Goal: Information Seeking & Learning: Learn about a topic

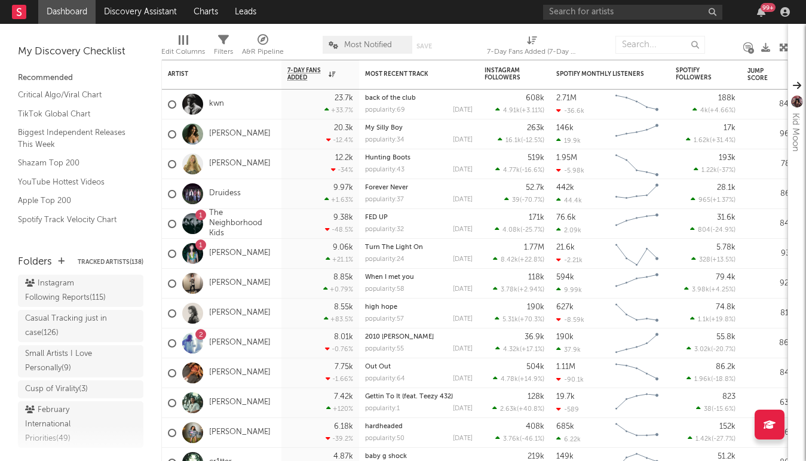
scroll to position [129, 0]
click at [85, 325] on div "Casual Tracking just in case ( 126 )" at bounding box center [67, 329] width 84 height 29
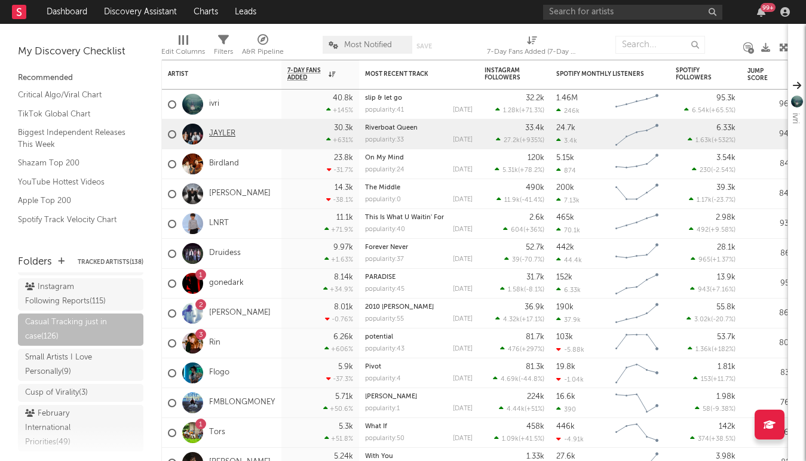
click at [216, 131] on link "JAYLER" at bounding box center [222, 134] width 26 height 10
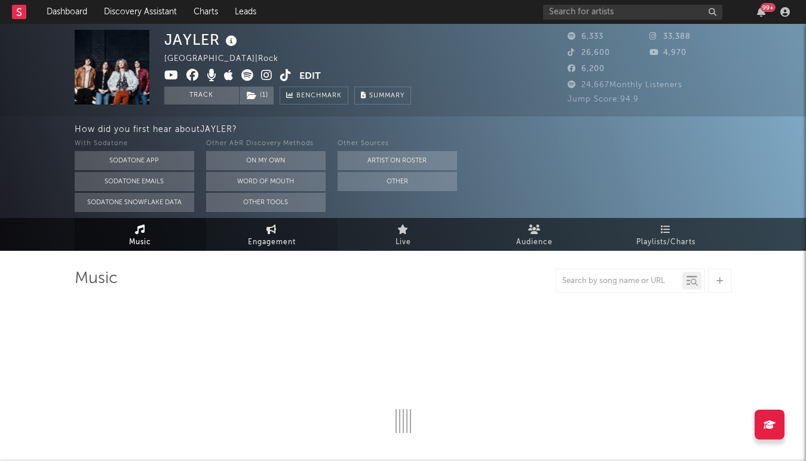
select select "6m"
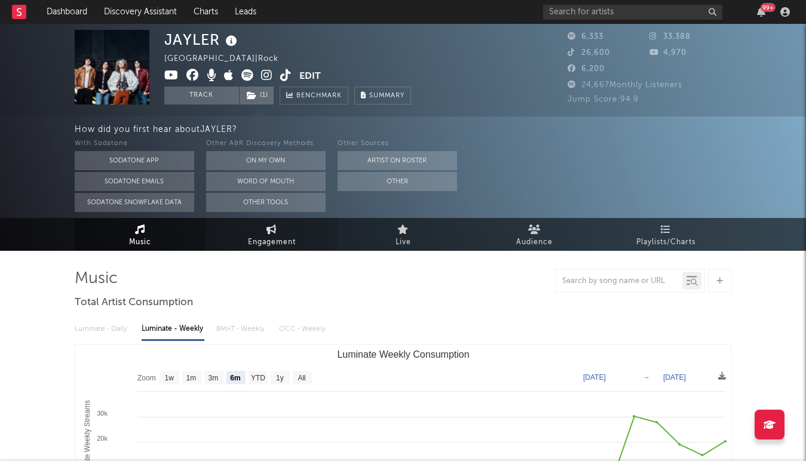
click at [258, 236] on span "Engagement" at bounding box center [272, 242] width 48 height 14
select select "1w"
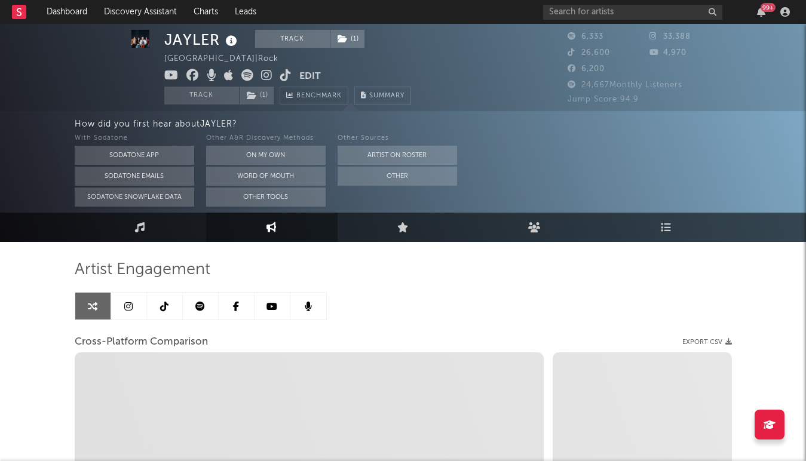
scroll to position [8, 0]
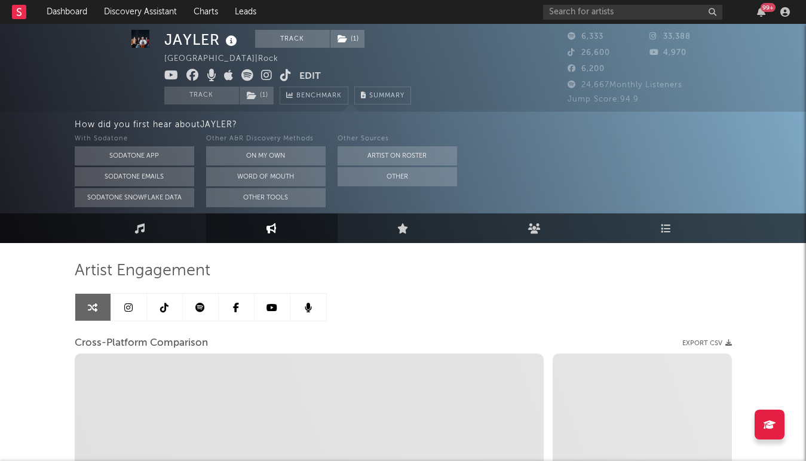
select select "1m"
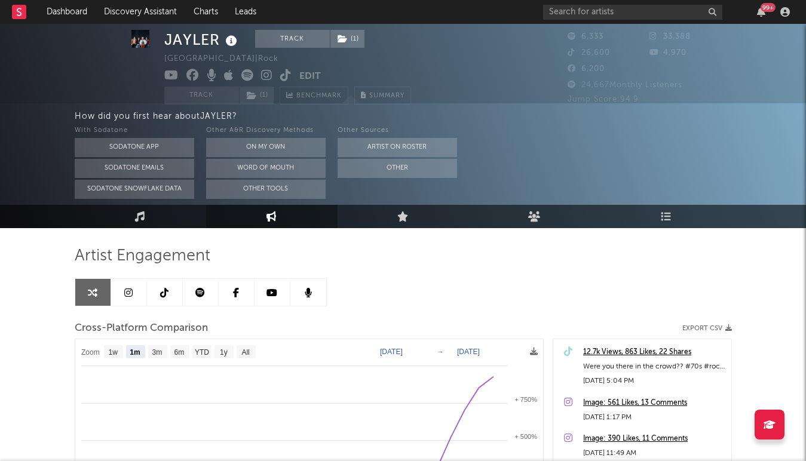
scroll to position [0, 0]
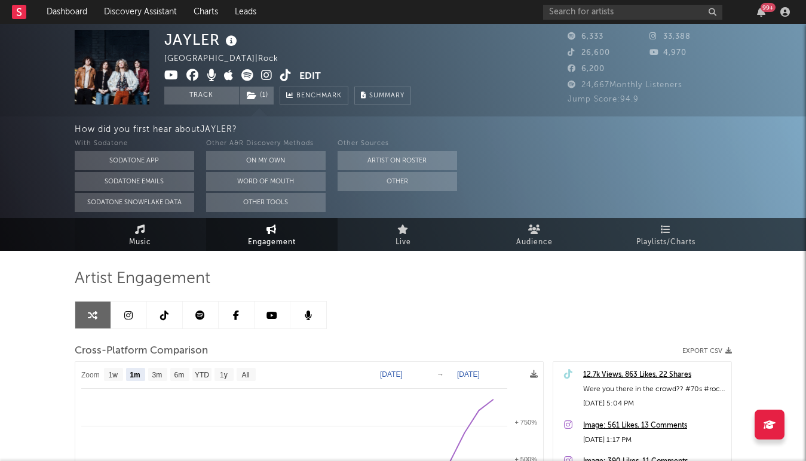
click at [129, 227] on link "Music" at bounding box center [140, 234] width 131 height 33
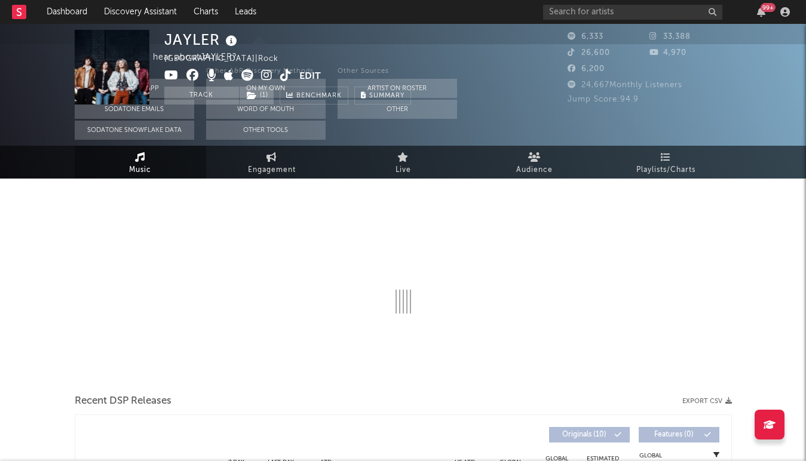
select select "6m"
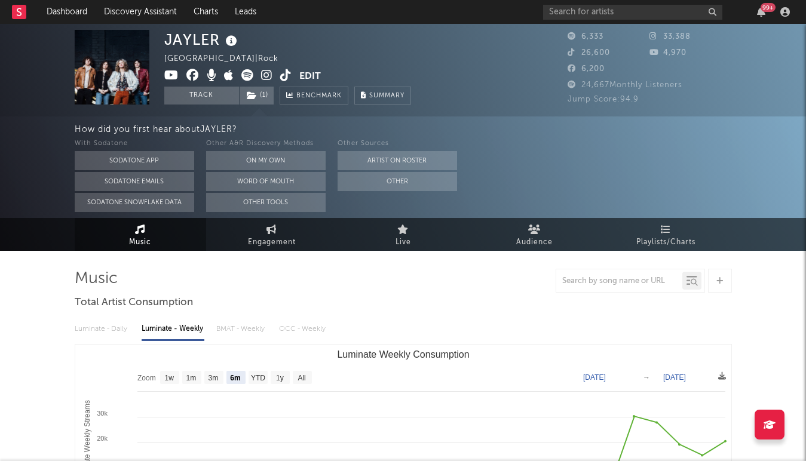
click at [281, 76] on icon at bounding box center [285, 75] width 11 height 12
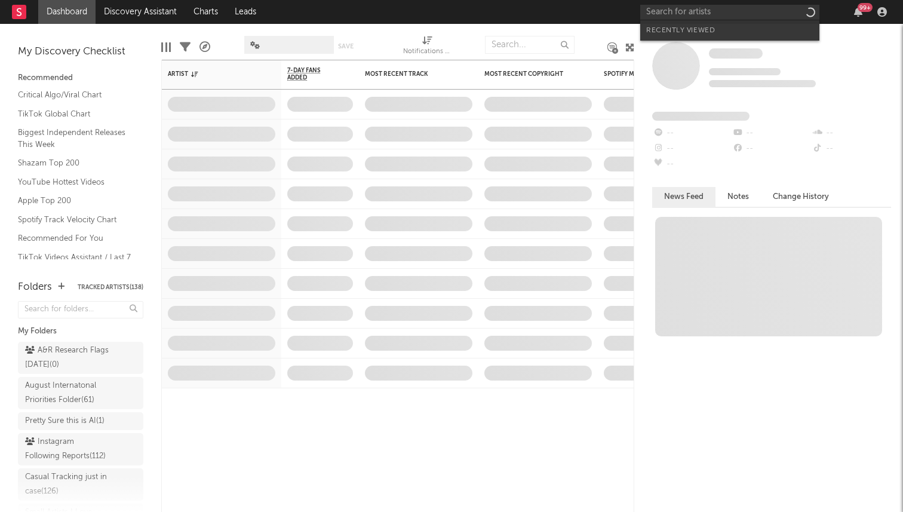
click at [740, 18] on input "text" at bounding box center [729, 12] width 179 height 15
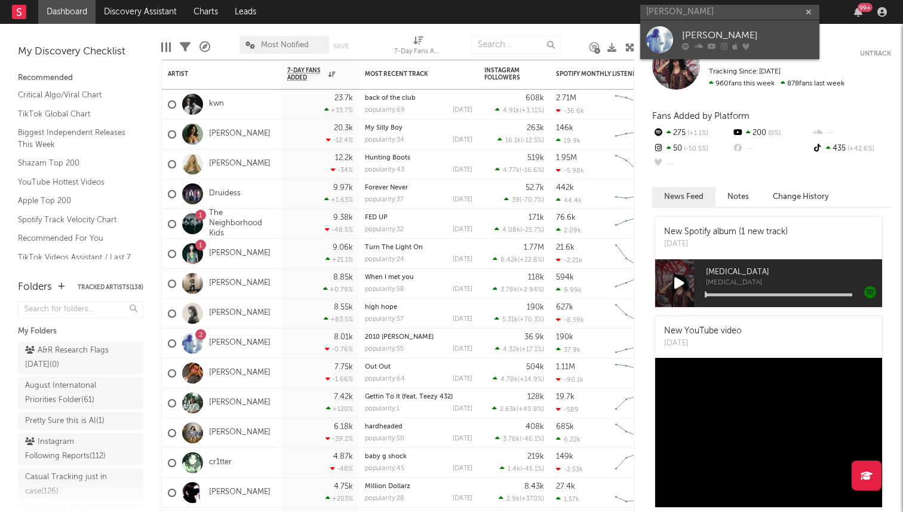
type input "[PERSON_NAME]"
click at [724, 33] on div "[PERSON_NAME]" at bounding box center [747, 36] width 131 height 14
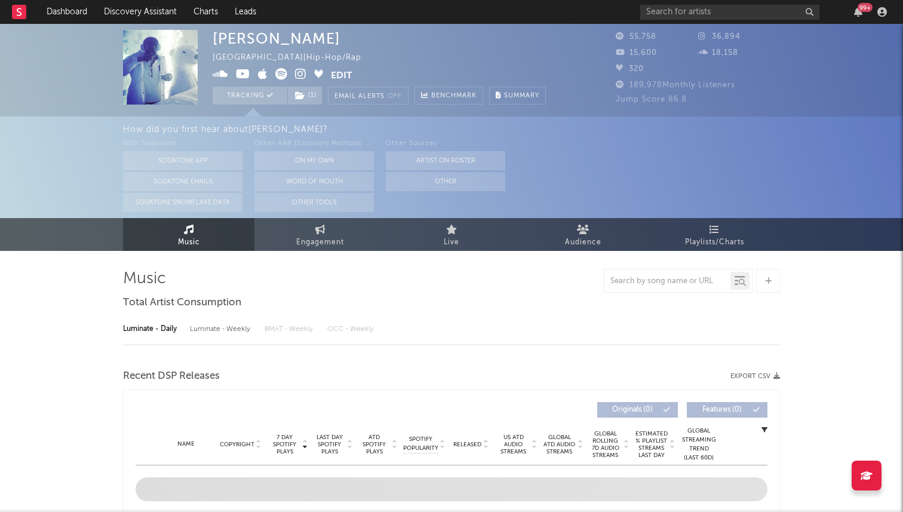
select select "6m"
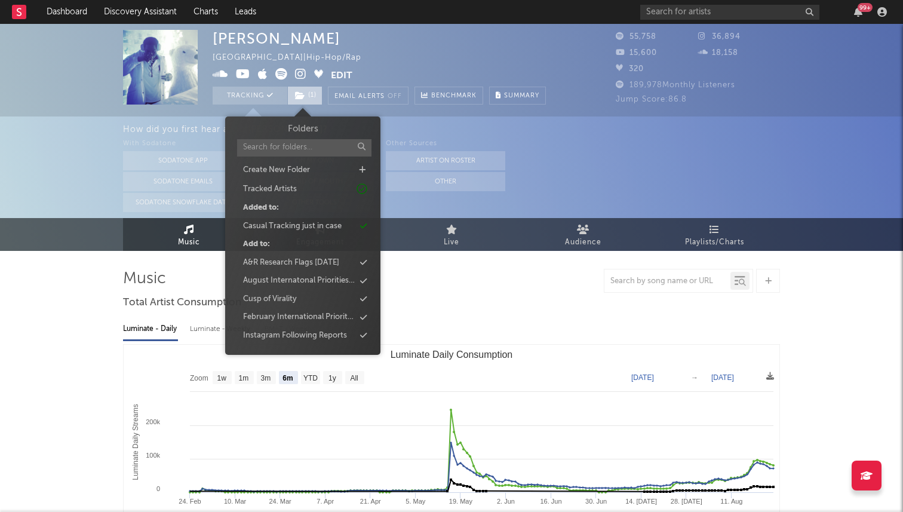
click at [300, 88] on span "( 1 )" at bounding box center [304, 96] width 35 height 18
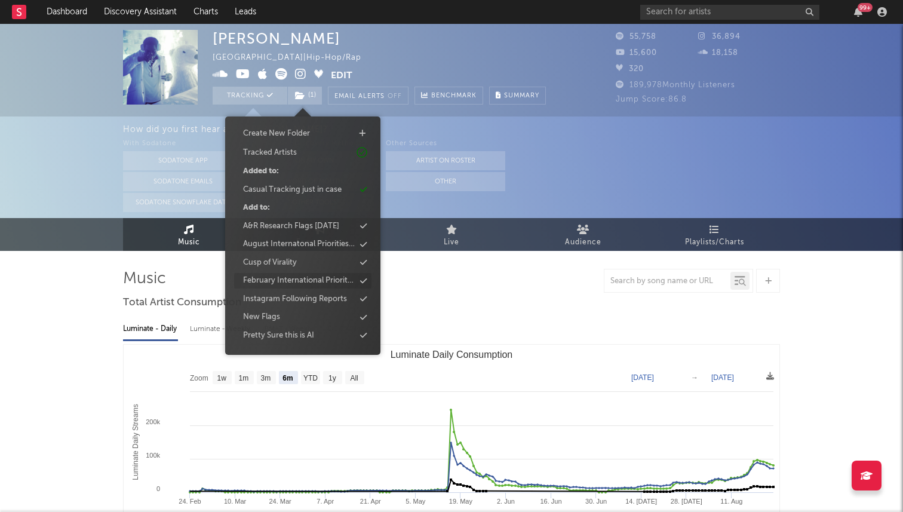
scroll to position [38, 0]
click at [341, 302] on div "Instagram Following Reports" at bounding box center [295, 298] width 104 height 12
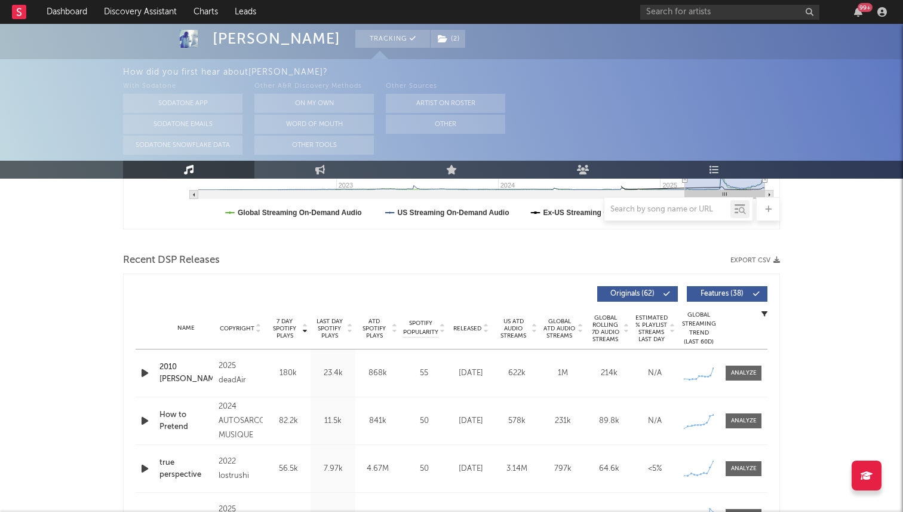
scroll to position [391, 0]
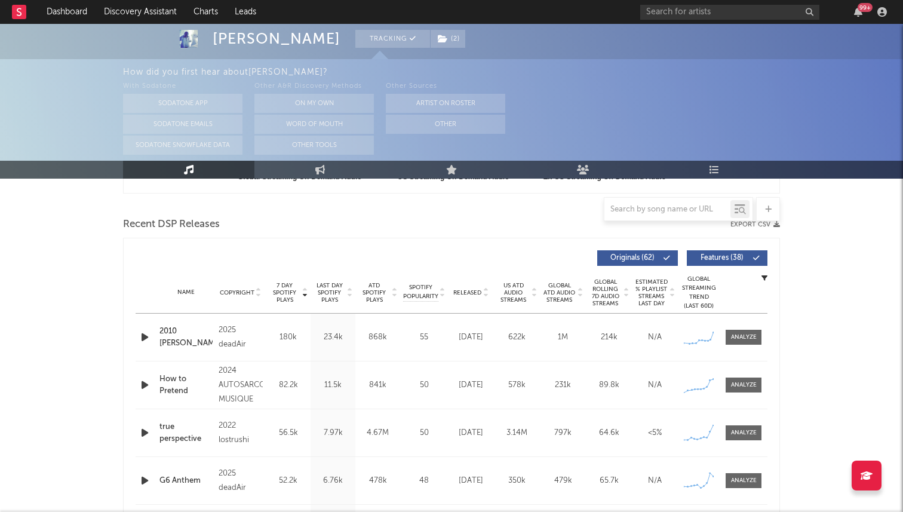
click at [484, 288] on icon at bounding box center [486, 290] width 6 height 5
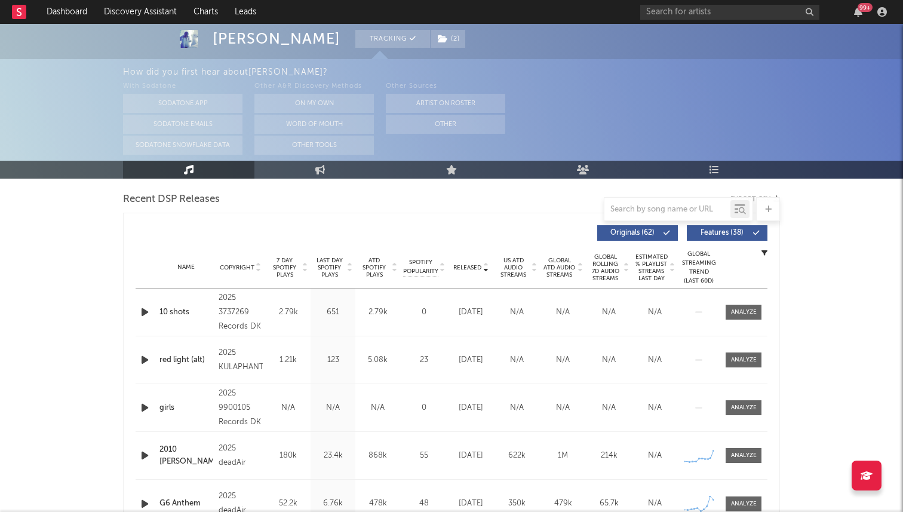
scroll to position [426, 0]
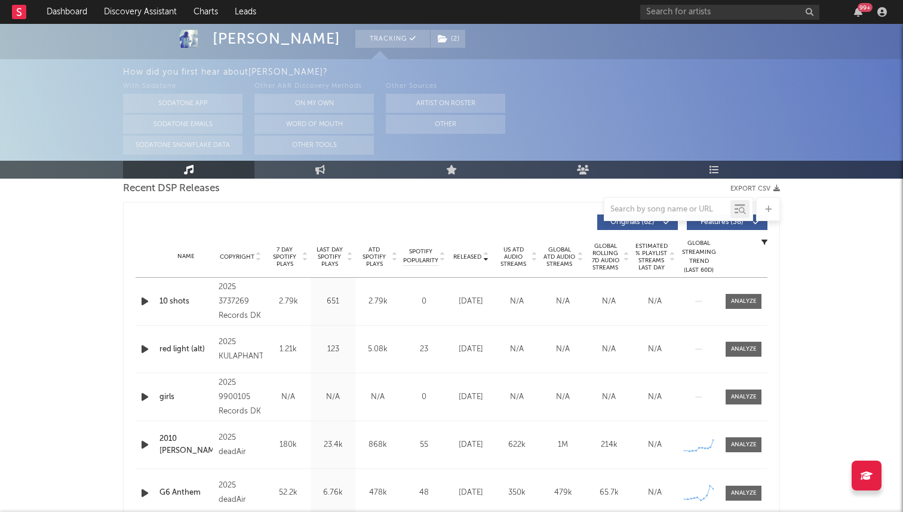
click at [143, 299] on icon "button" at bounding box center [145, 301] width 13 height 15
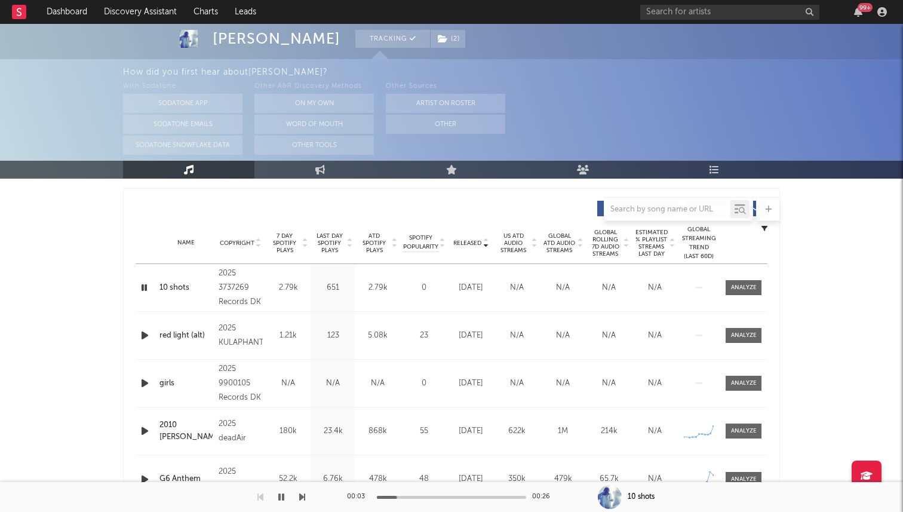
scroll to position [431, 0]
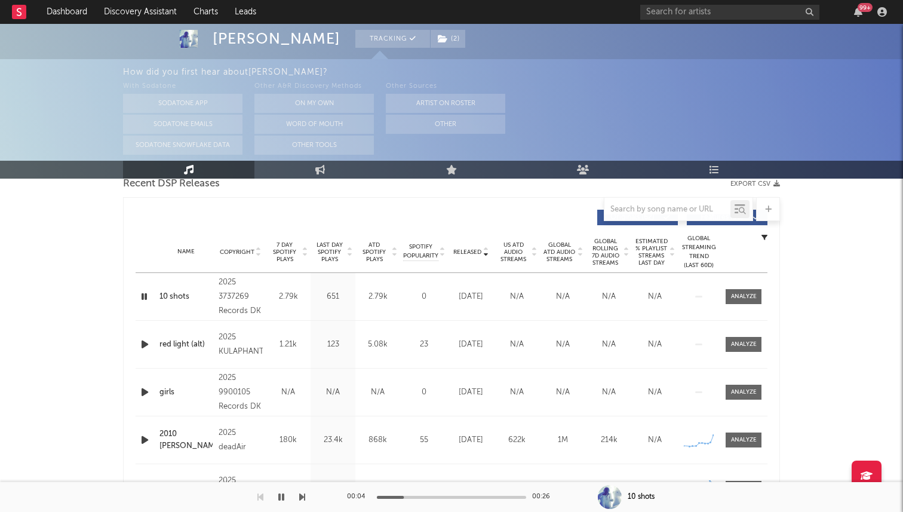
click at [228, 292] on div "2025 3737269 Records DK" at bounding box center [241, 296] width 44 height 43
click at [182, 294] on div "10 shots" at bounding box center [185, 297] width 53 height 12
click at [236, 393] on div "2025 9900105 Records DK" at bounding box center [241, 392] width 44 height 43
click at [169, 385] on div "Name girls Copyright 2025 9900105 Records DK Label 9900105 Records DK Album Nam…" at bounding box center [452, 391] width 632 height 47
click at [171, 391] on div "girls" at bounding box center [185, 392] width 53 height 12
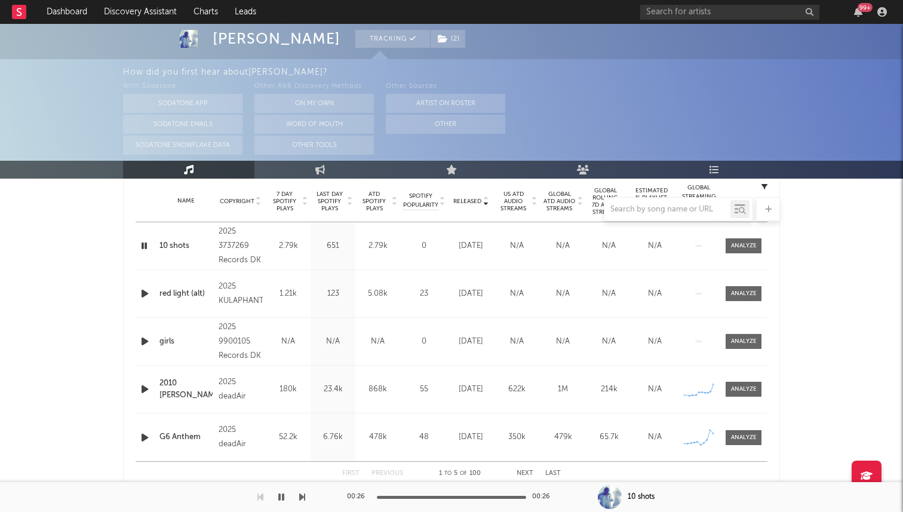
scroll to position [457, 0]
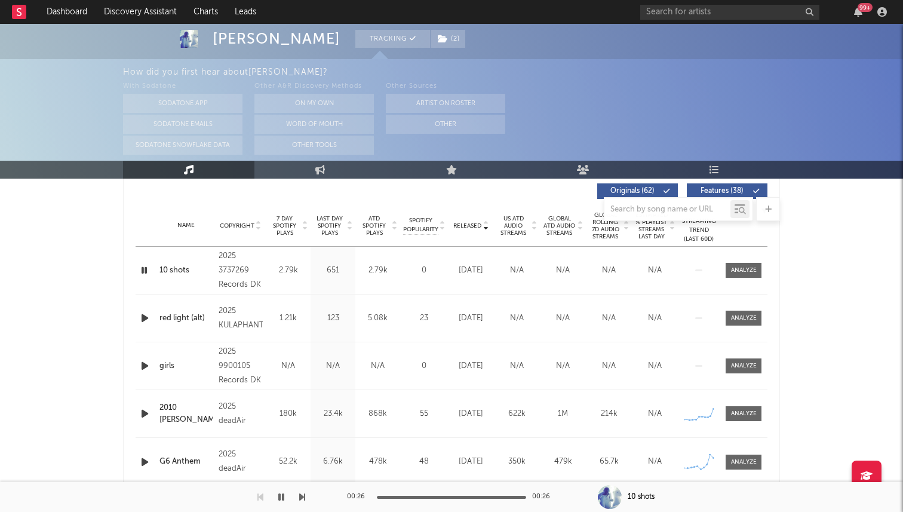
click at [145, 269] on icon "button" at bounding box center [144, 270] width 11 height 15
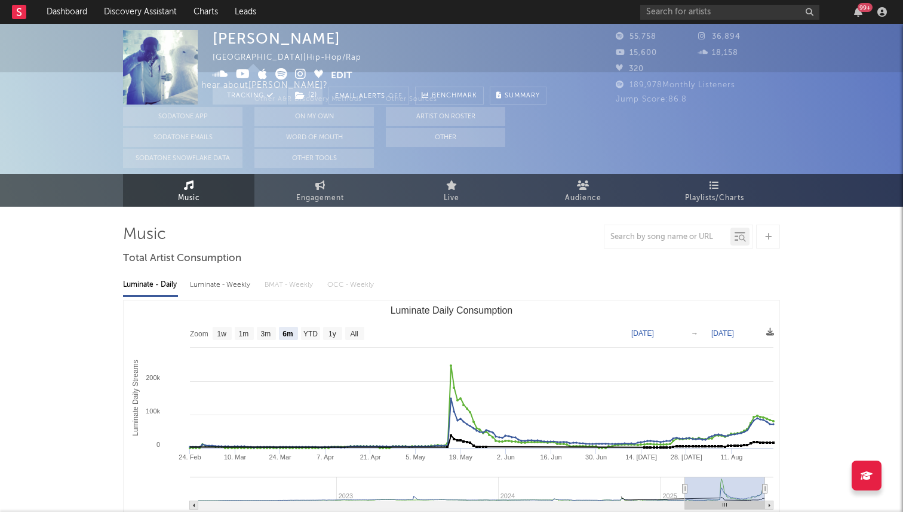
scroll to position [0, 0]
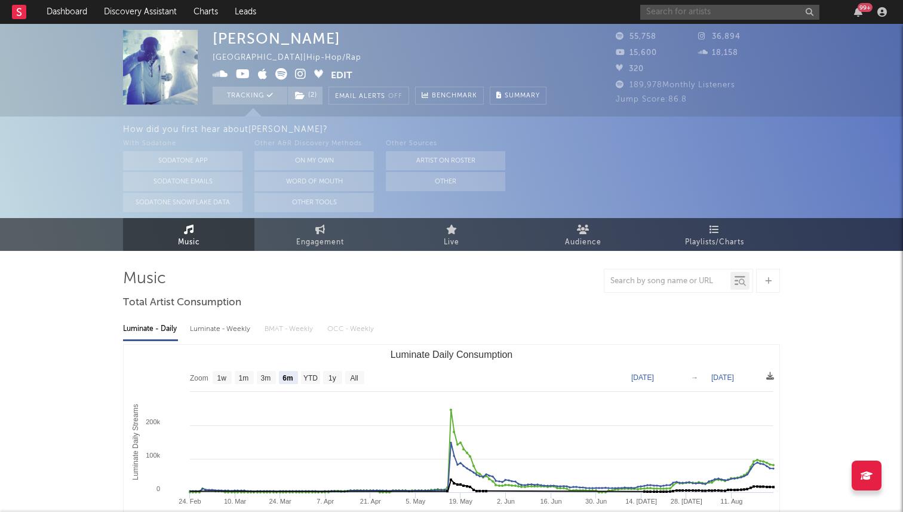
click at [749, 5] on input "text" at bounding box center [729, 12] width 179 height 15
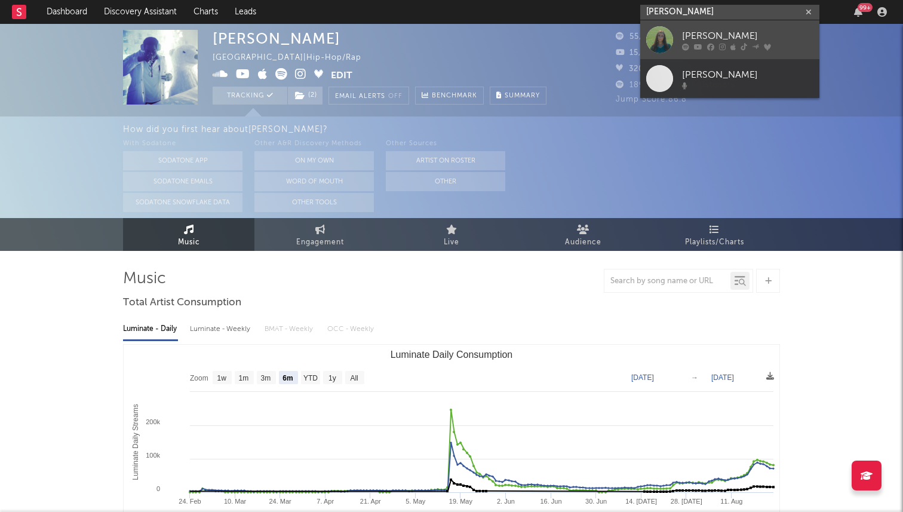
type input "[PERSON_NAME]"
click at [659, 30] on div at bounding box center [659, 39] width 27 height 27
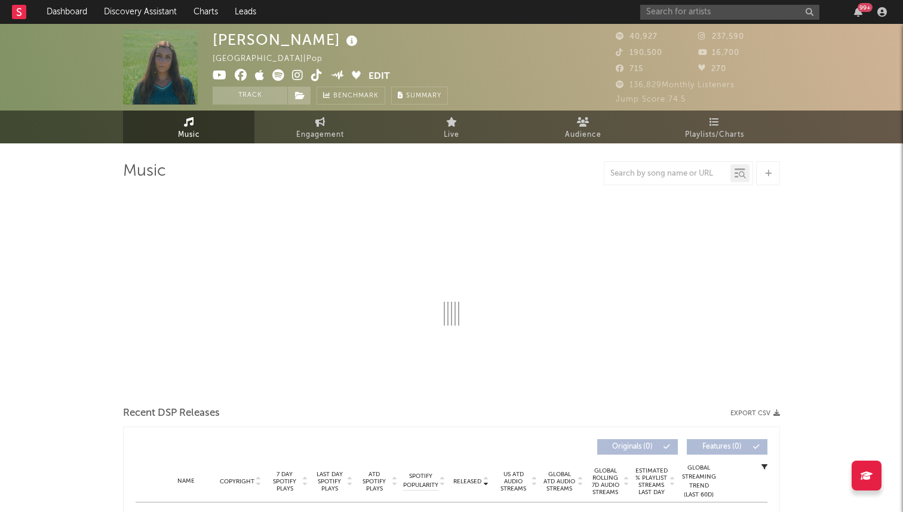
select select "6m"
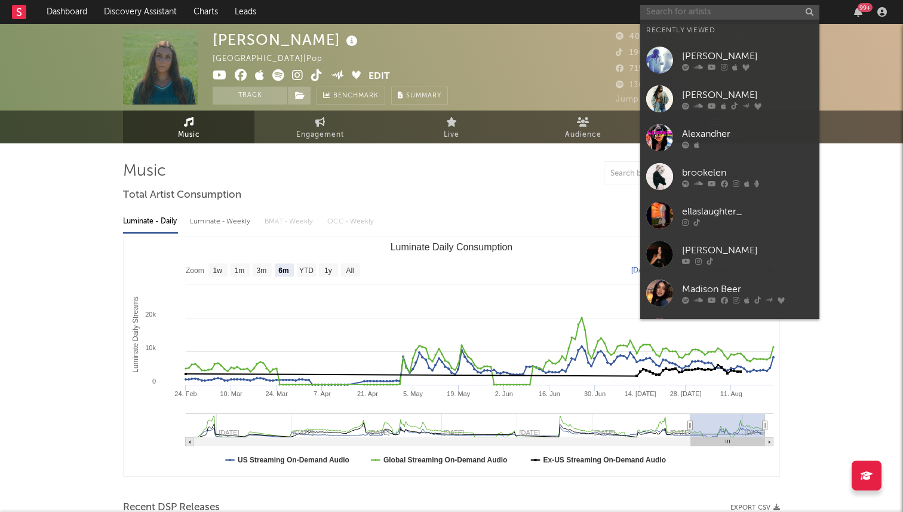
click at [711, 11] on input "text" at bounding box center [729, 12] width 179 height 15
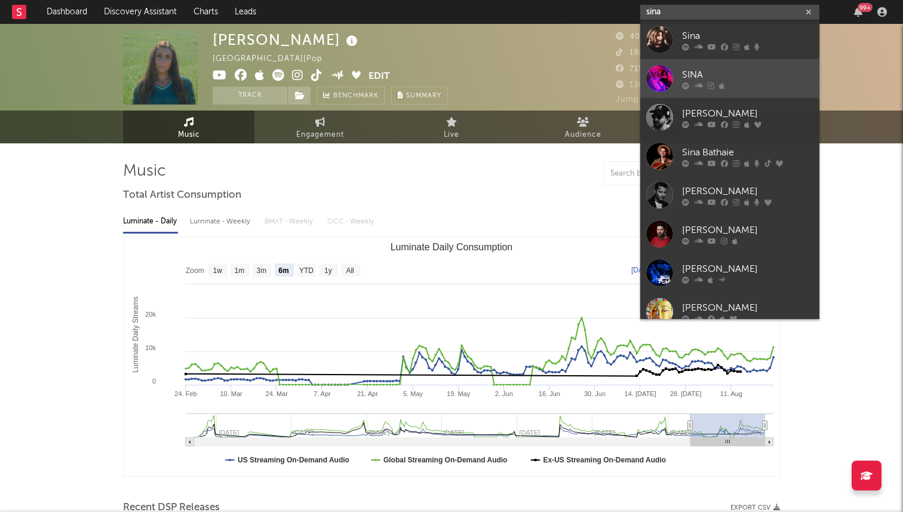
type input "sina"
click at [694, 69] on div "SINA" at bounding box center [747, 74] width 131 height 14
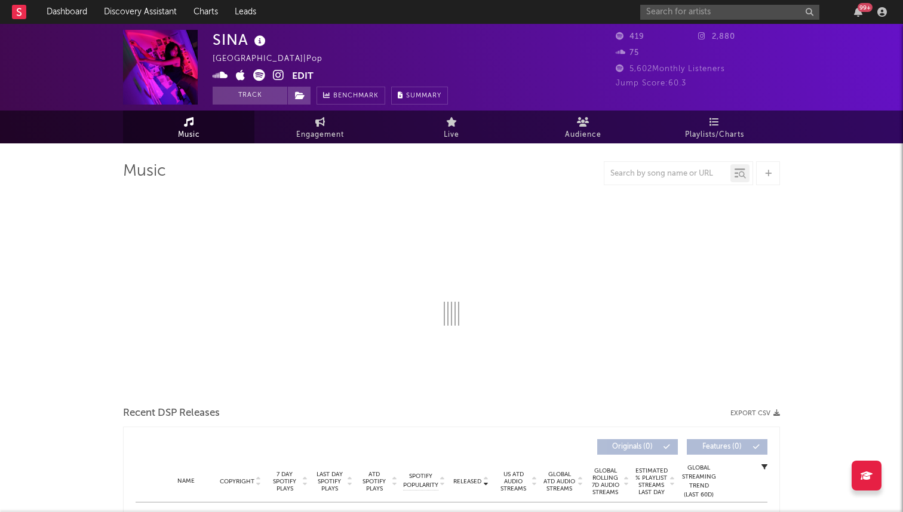
click at [155, 70] on img at bounding box center [160, 67] width 75 height 75
select select "1w"
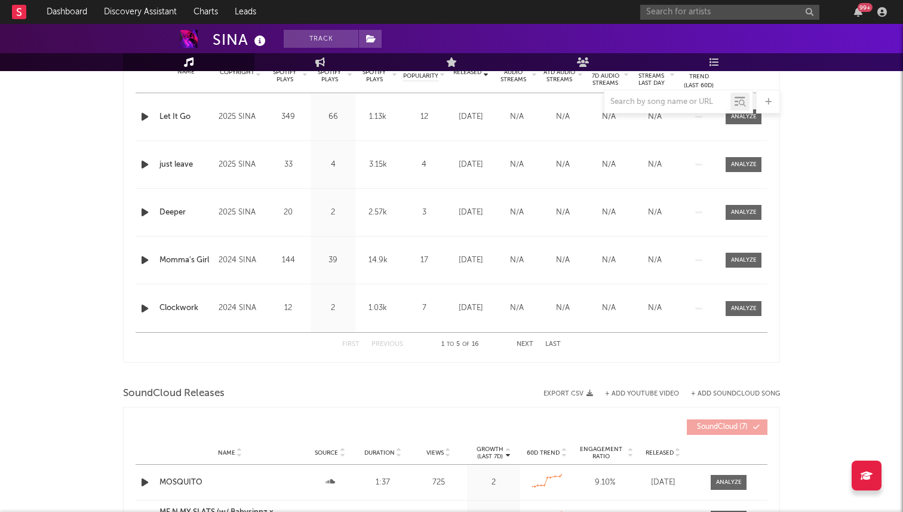
scroll to position [486, 0]
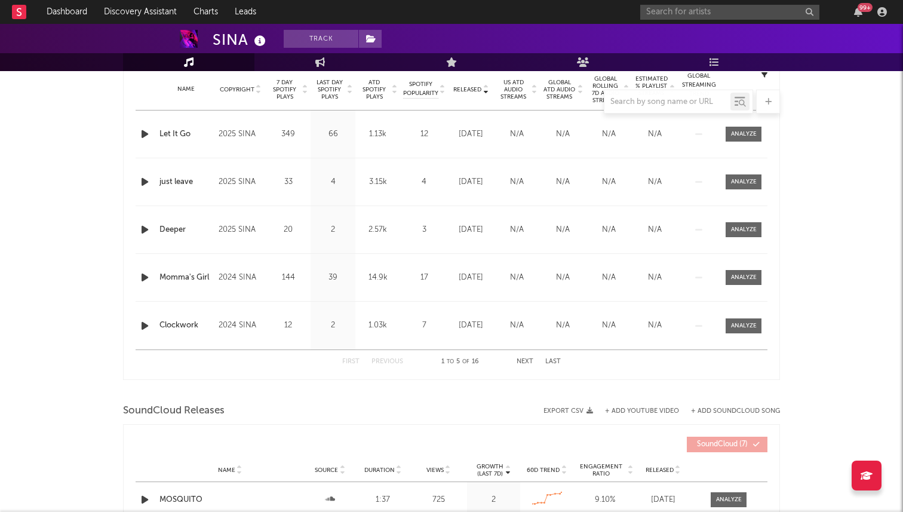
click at [143, 132] on icon "button" at bounding box center [145, 134] width 13 height 15
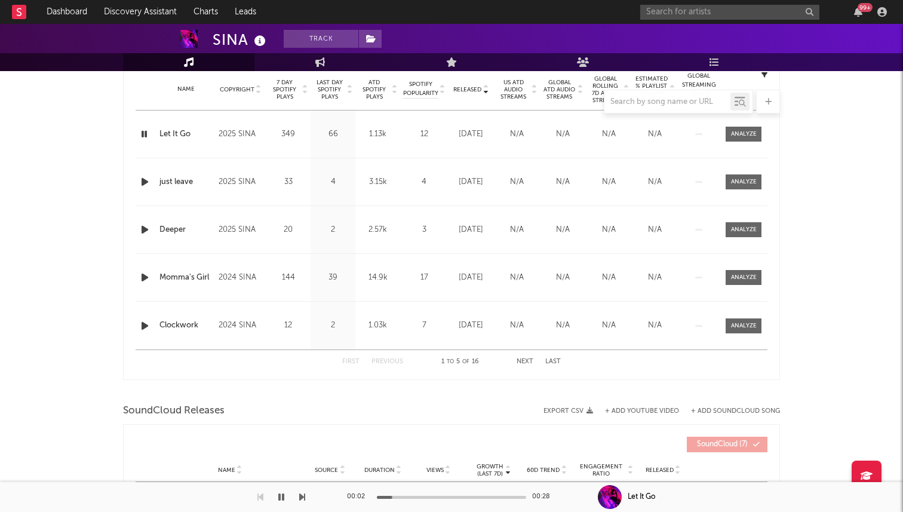
click at [143, 132] on icon "button" at bounding box center [144, 134] width 11 height 15
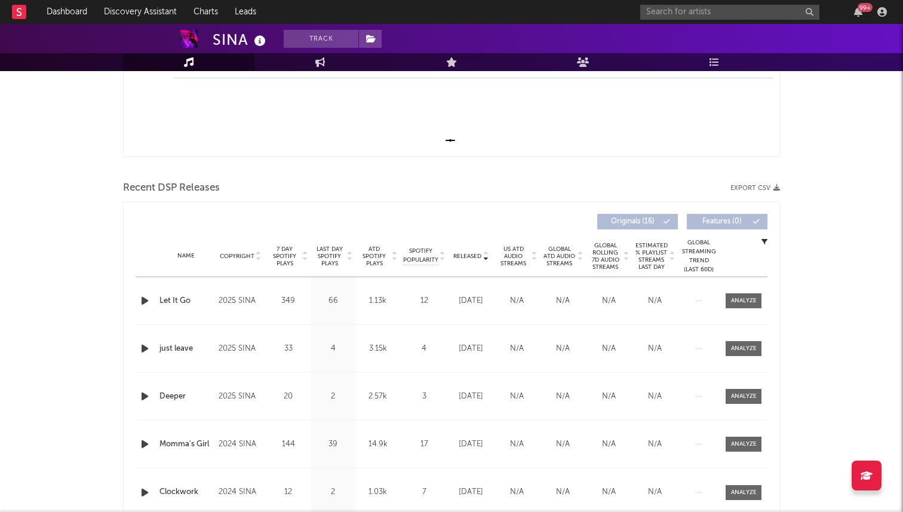
scroll to position [0, 0]
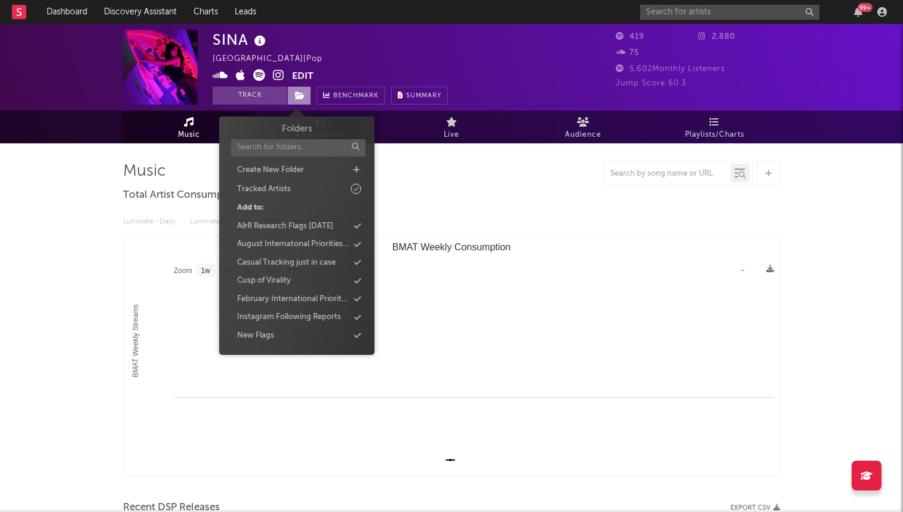
click at [299, 97] on icon at bounding box center [300, 95] width 10 height 8
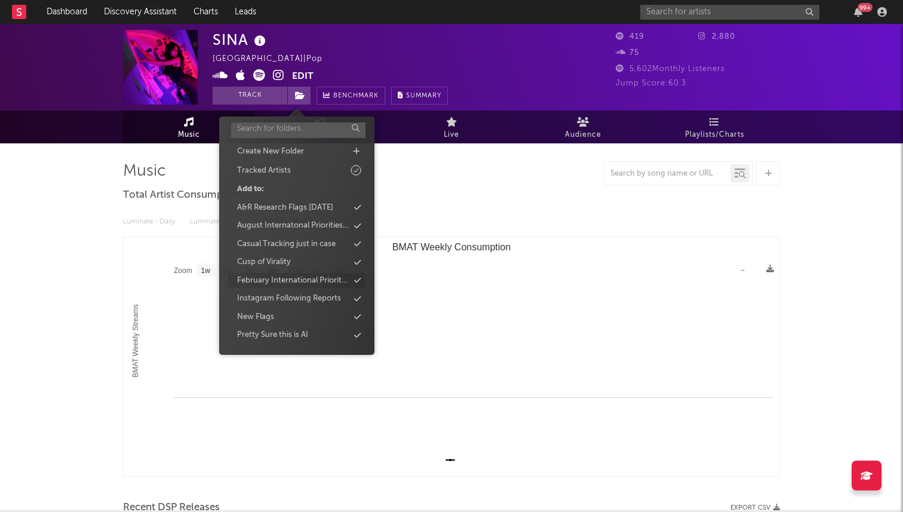
click at [297, 299] on div "Instagram Following Reports" at bounding box center [289, 299] width 104 height 12
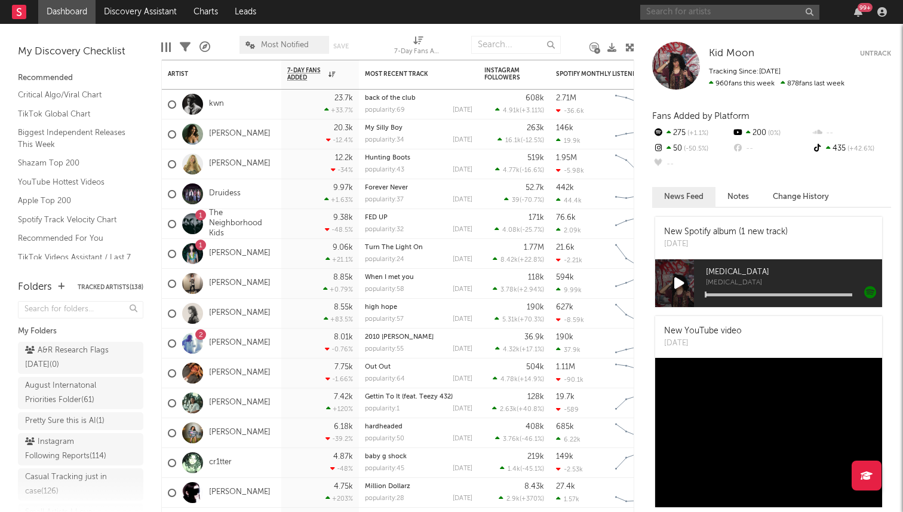
click at [693, 16] on input "text" at bounding box center [729, 12] width 179 height 15
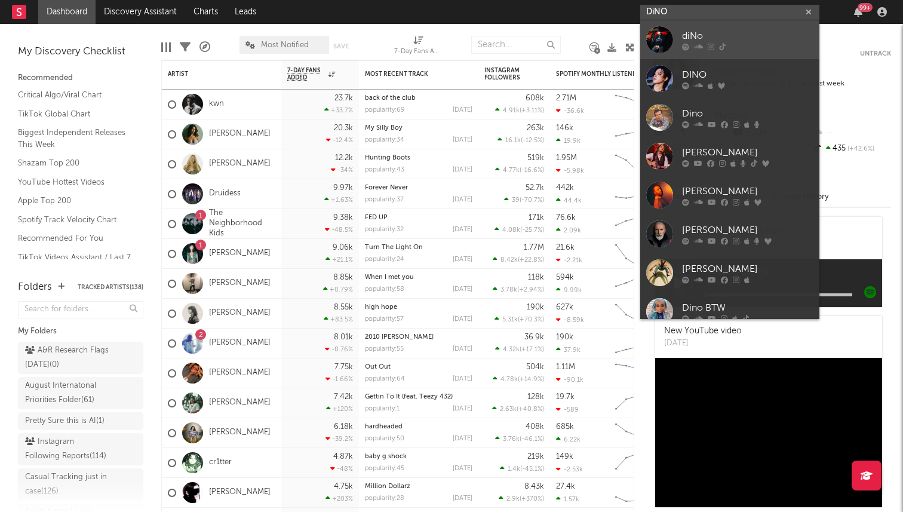
type input "DiNO"
click at [693, 36] on div "diNo" at bounding box center [747, 36] width 131 height 14
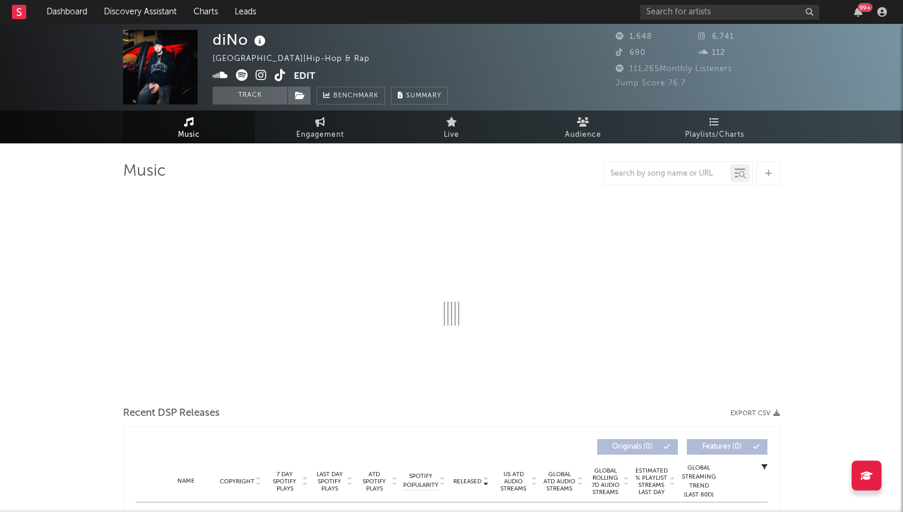
select select "6m"
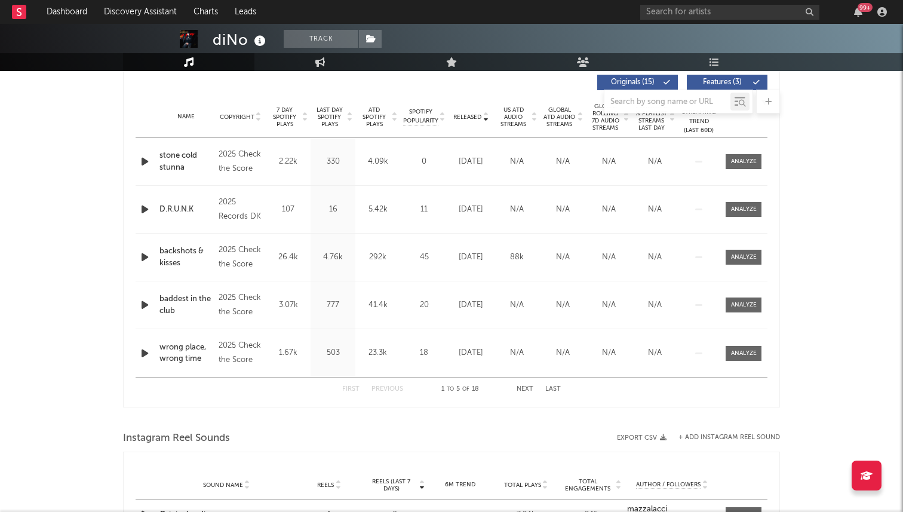
scroll to position [423, 0]
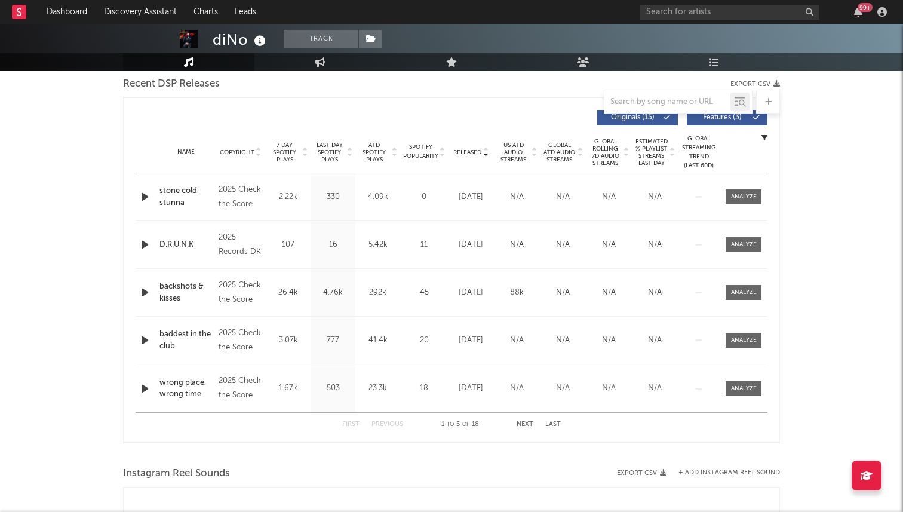
click at [148, 198] on icon "button" at bounding box center [145, 196] width 13 height 15
click at [284, 142] on span "7 Day Spotify Plays" at bounding box center [285, 153] width 32 height 22
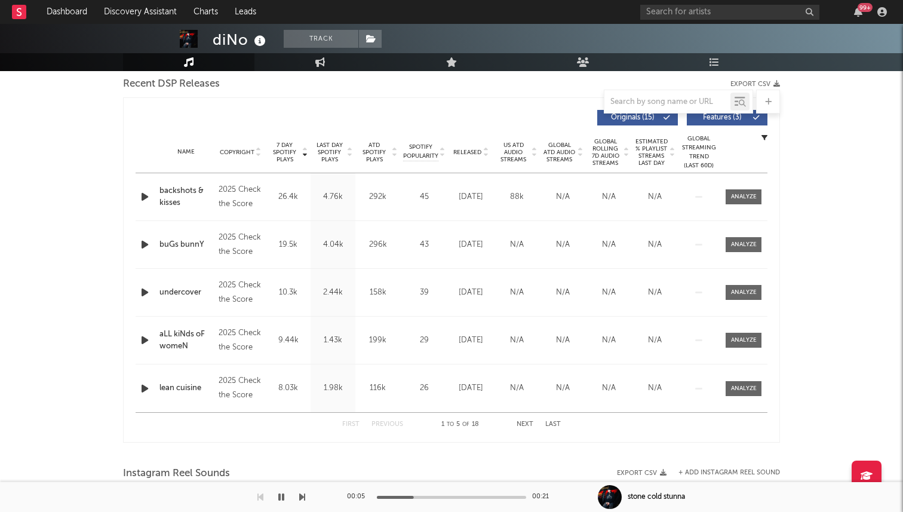
click at [143, 198] on icon "button" at bounding box center [145, 196] width 13 height 15
click at [464, 495] on div "00:01 00:21" at bounding box center [451, 497] width 209 height 30
click at [462, 498] on div at bounding box center [451, 497] width 149 height 3
click at [282, 492] on icon "button" at bounding box center [281, 497] width 6 height 10
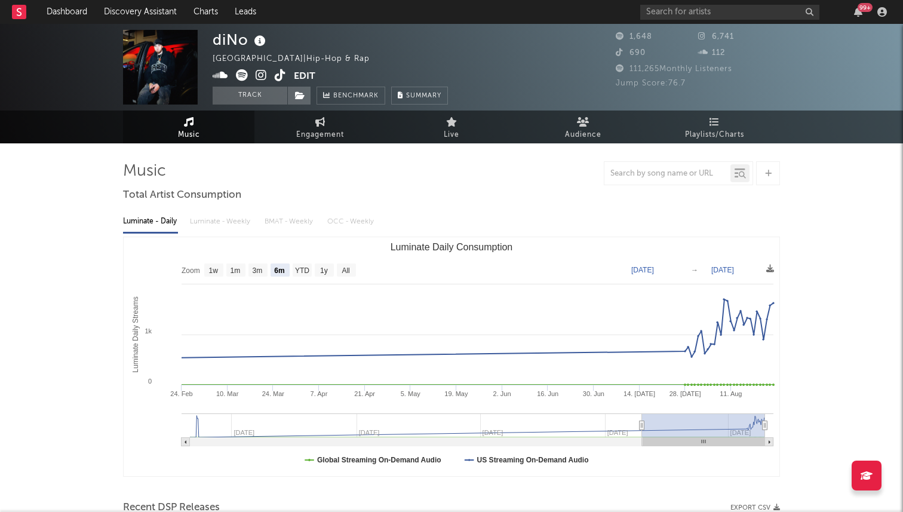
click at [281, 72] on icon at bounding box center [280, 75] width 11 height 12
click at [307, 94] on span at bounding box center [299, 96] width 24 height 18
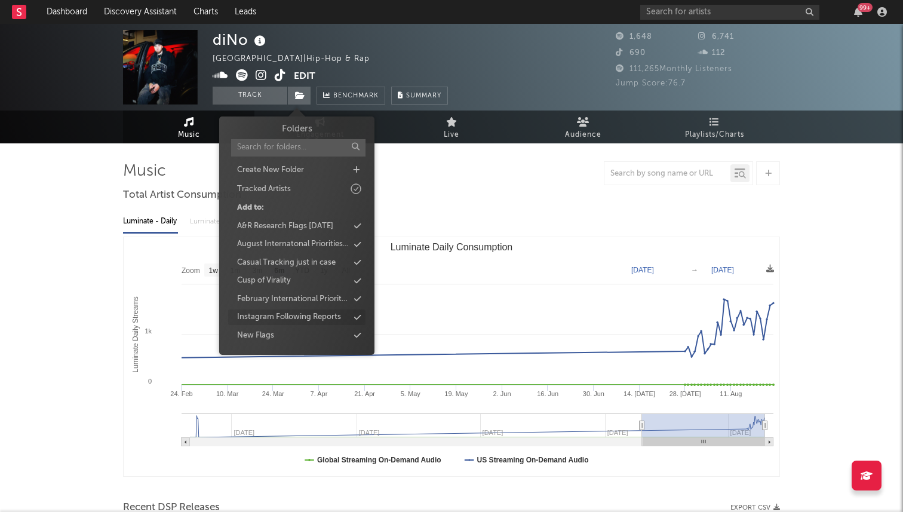
click at [315, 312] on div "Instagram Following Reports" at bounding box center [289, 317] width 104 height 12
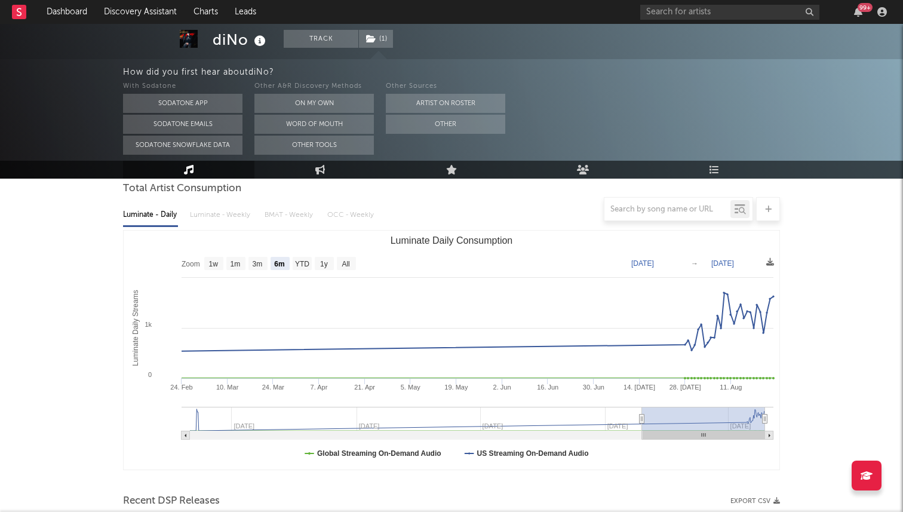
scroll to position [59, 0]
